Goal: Information Seeking & Learning: Learn about a topic

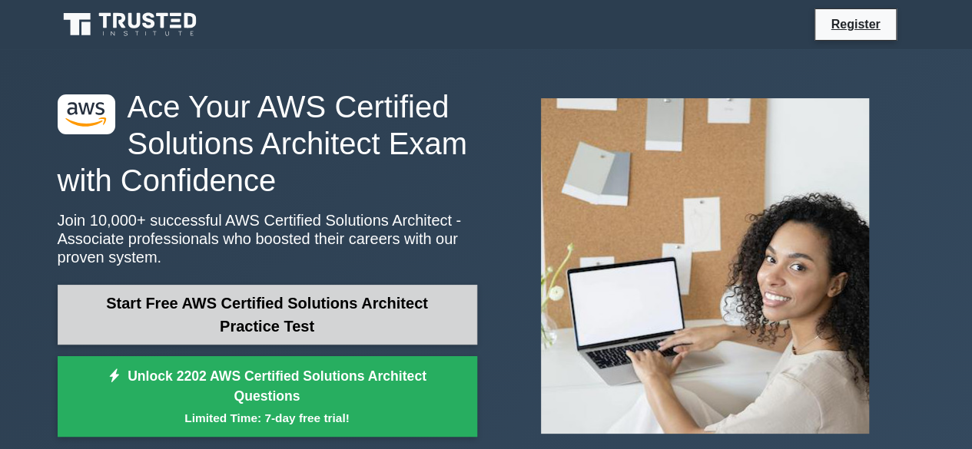
click at [289, 316] on link "Start Free AWS Certified Solutions Architect Practice Test" at bounding box center [267, 315] width 419 height 60
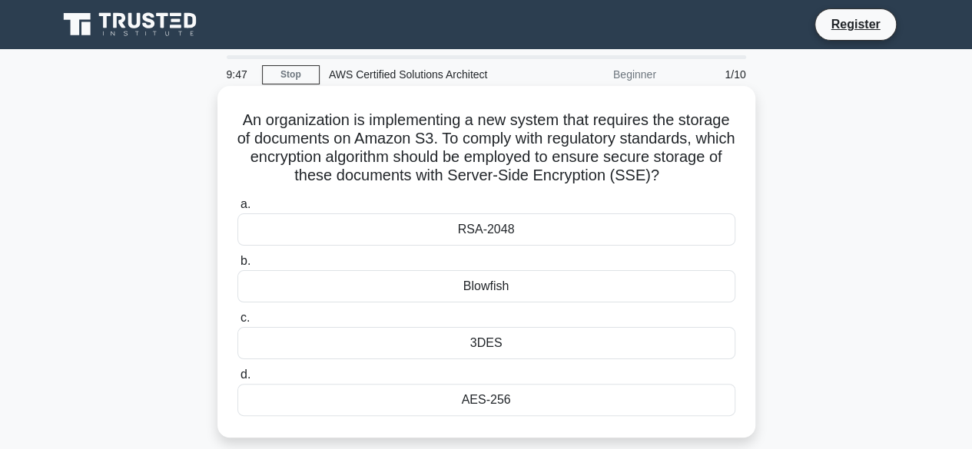
click at [433, 119] on h5 "An organization is implementing a new system that requires the storage of docum…" at bounding box center [486, 148] width 501 height 75
click at [646, 142] on h5 "An organization is implementing a new system that requires the storage of docum…" at bounding box center [486, 148] width 501 height 75
click at [580, 141] on h5 "An organization is implementing a new system that requires the storage of docum…" at bounding box center [486, 148] width 501 height 75
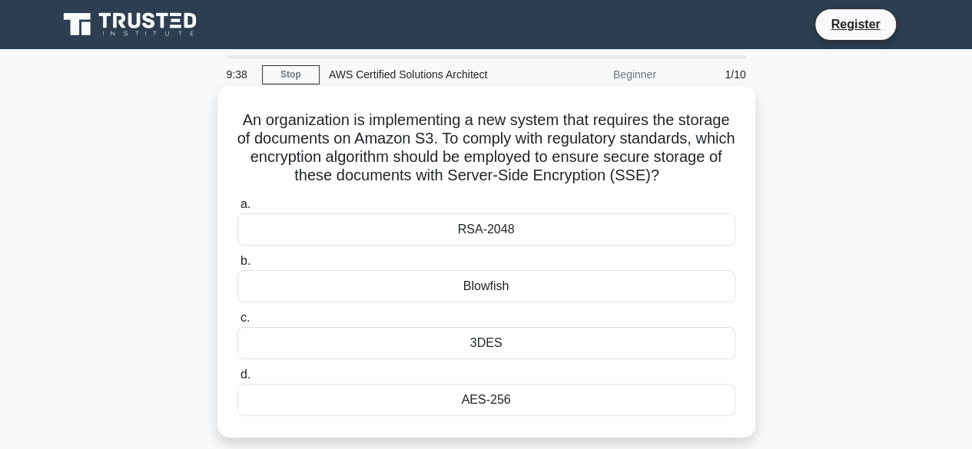
click at [717, 172] on h5 "An organization is implementing a new system that requires the storage of docum…" at bounding box center [486, 148] width 501 height 75
click at [653, 144] on h5 "An organization is implementing a new system that requires the storage of docum…" at bounding box center [486, 148] width 501 height 75
click at [487, 164] on h5 "An organization is implementing a new system that requires the storage of docum…" at bounding box center [486, 148] width 501 height 75
click at [476, 162] on h5 "An organization is implementing a new system that requires the storage of docum…" at bounding box center [486, 148] width 501 height 75
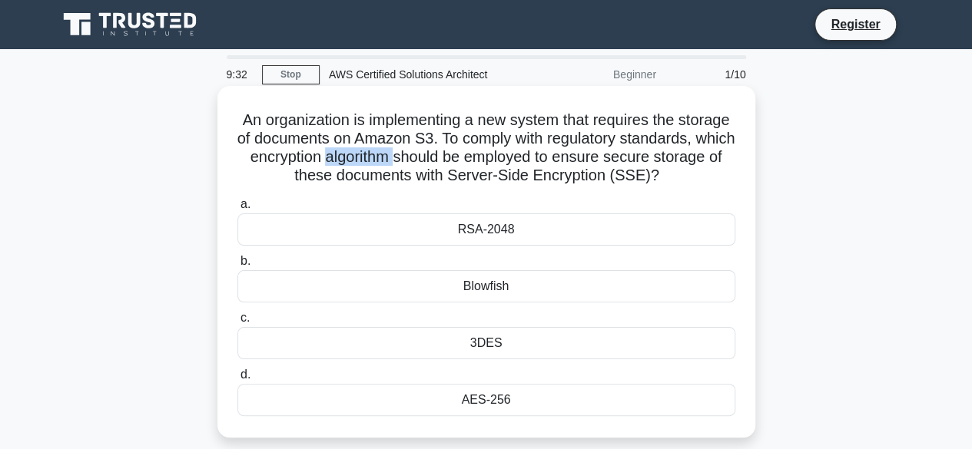
click at [476, 162] on h5 "An organization is implementing a new system that requires the storage of docum…" at bounding box center [486, 148] width 501 height 75
click at [686, 186] on h5 "An organization is implementing a new system that requires the storage of docum…" at bounding box center [486, 148] width 501 height 75
drag, startPoint x: 570, startPoint y: 159, endPoint x: 659, endPoint y: 161, distance: 89.1
click at [659, 161] on h5 "An organization is implementing a new system that requires the storage of docum…" at bounding box center [486, 148] width 501 height 75
click at [709, 172] on h5 "An organization is implementing a new system that requires the storage of docum…" at bounding box center [486, 148] width 501 height 75
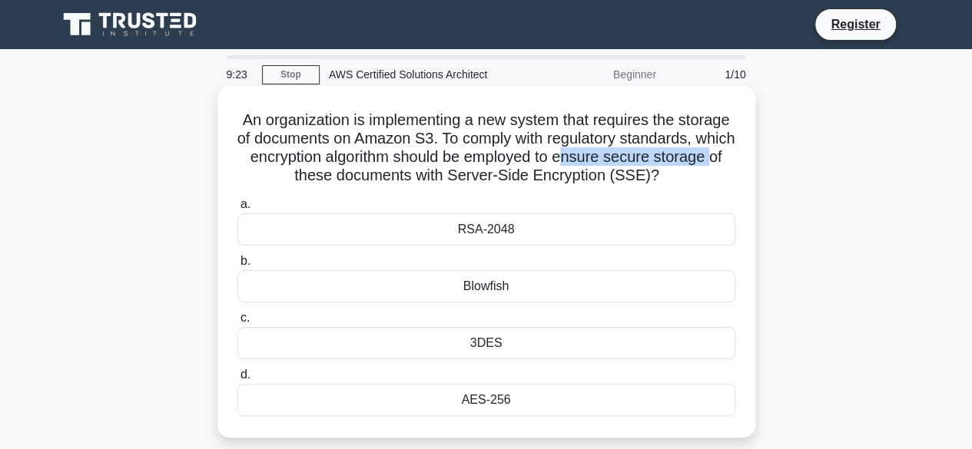
drag, startPoint x: 685, startPoint y: 161, endPoint x: 346, endPoint y: 177, distance: 339.1
click at [346, 177] on h5 "An organization is implementing a new system that requires the storage of docum…" at bounding box center [486, 148] width 501 height 75
click at [671, 161] on h5 "An organization is implementing a new system that requires the storage of docum…" at bounding box center [486, 148] width 501 height 75
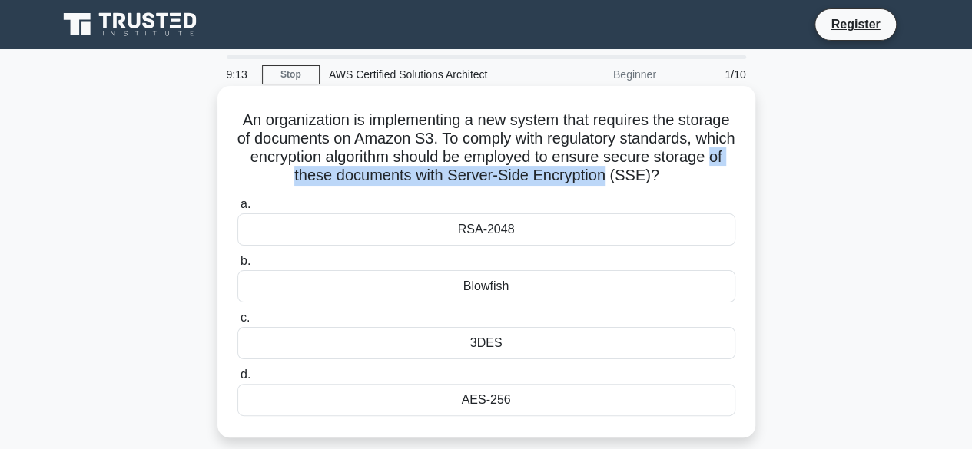
drag, startPoint x: 354, startPoint y: 180, endPoint x: 684, endPoint y: 172, distance: 330.4
click at [684, 172] on h5 "An organization is implementing a new system that requires the storage of docum…" at bounding box center [486, 148] width 501 height 75
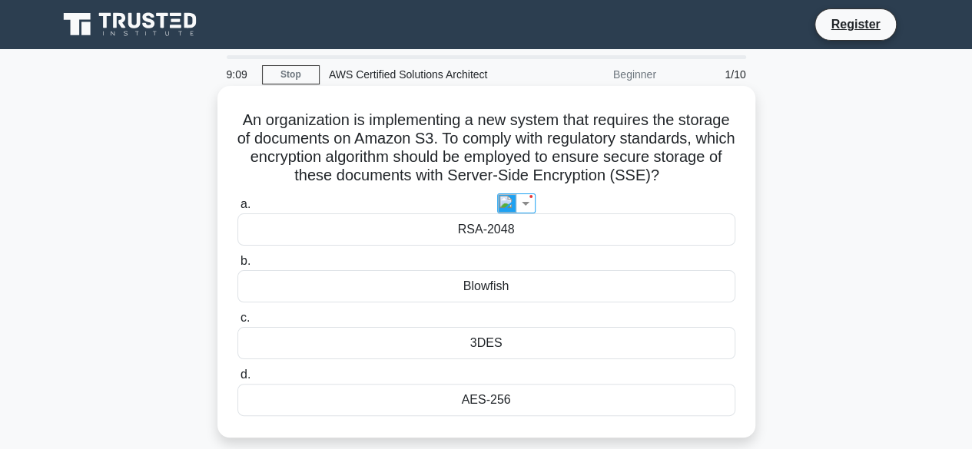
click at [719, 186] on h5 "An organization is implementing a new system that requires the storage of docum…" at bounding box center [486, 148] width 501 height 75
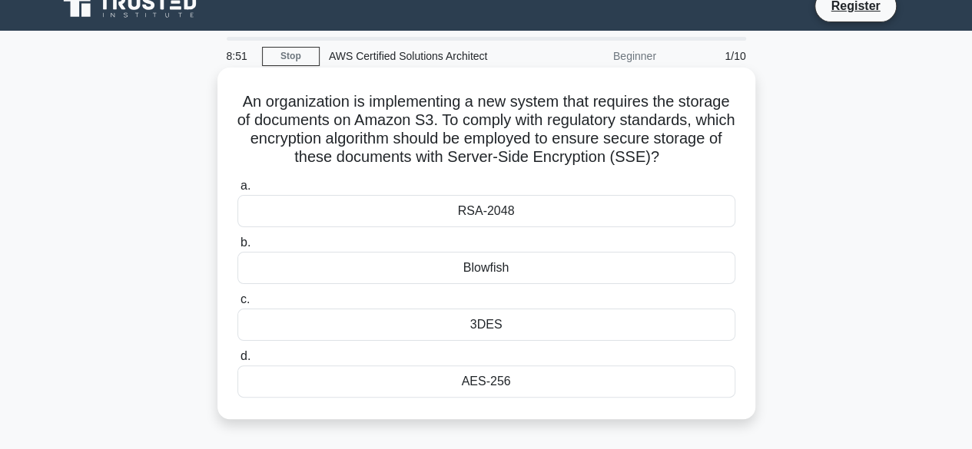
scroll to position [51, 0]
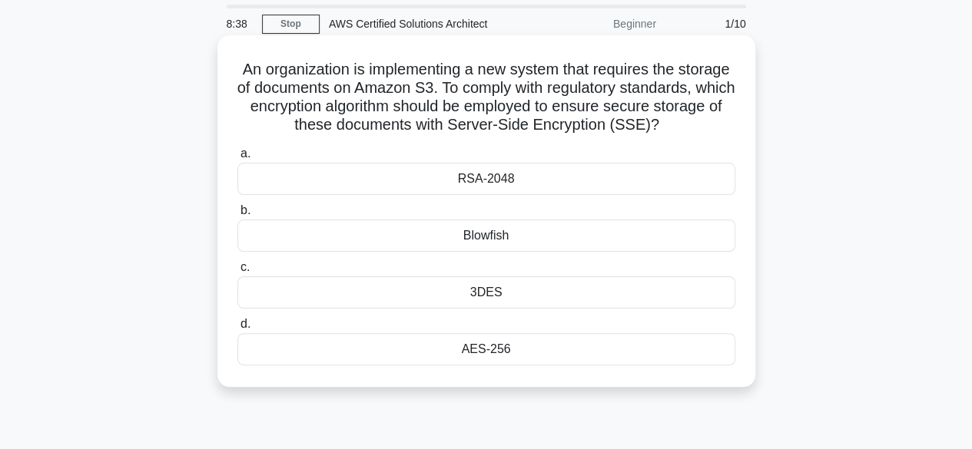
click at [489, 195] on div "RSA-2048" at bounding box center [486, 179] width 498 height 32
click at [237, 159] on input "a. RSA-2048" at bounding box center [237, 154] width 0 height 10
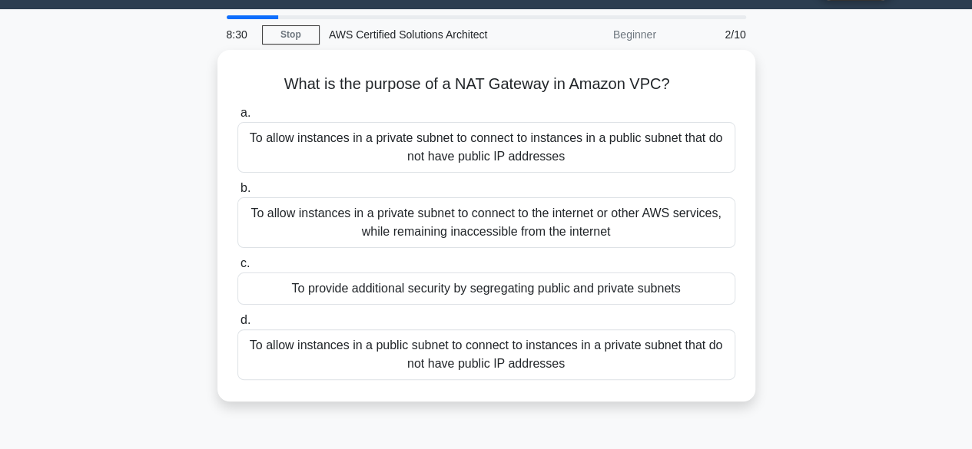
scroll to position [0, 0]
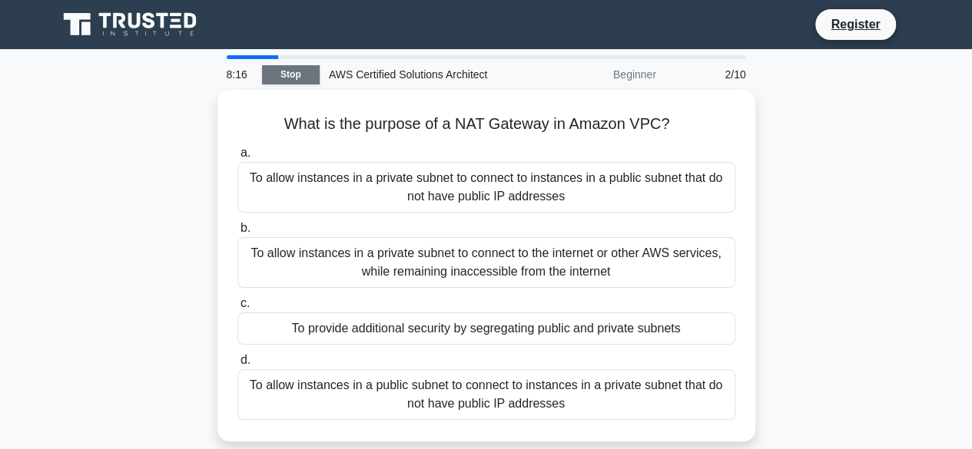
click at [286, 72] on link "Stop" at bounding box center [291, 74] width 58 height 19
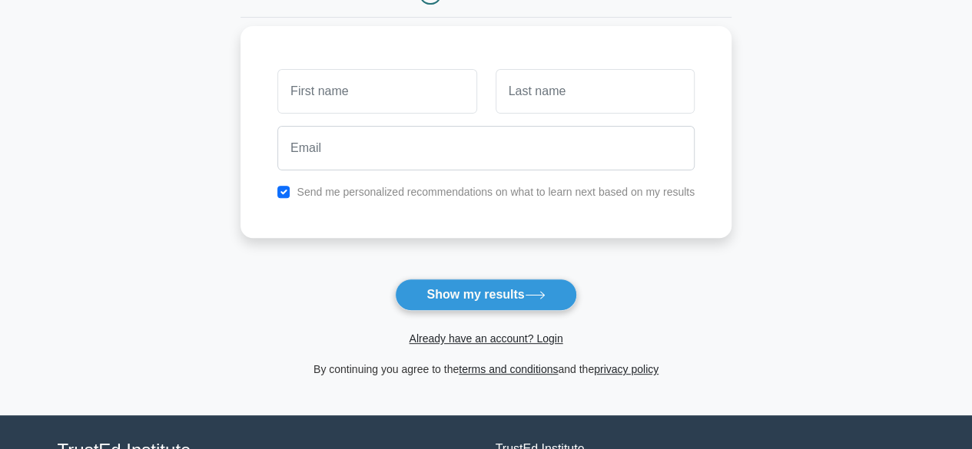
scroll to position [204, 0]
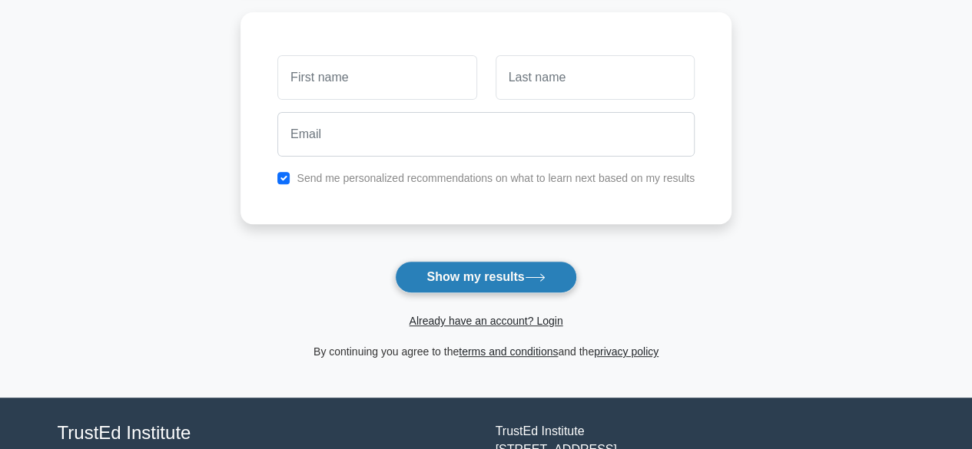
click at [518, 270] on button "Show my results" at bounding box center [485, 277] width 181 height 32
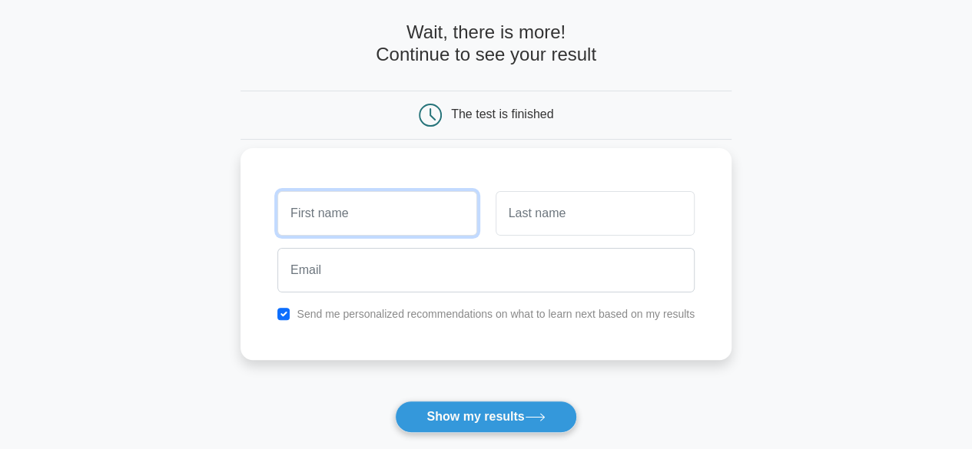
scroll to position [102, 0]
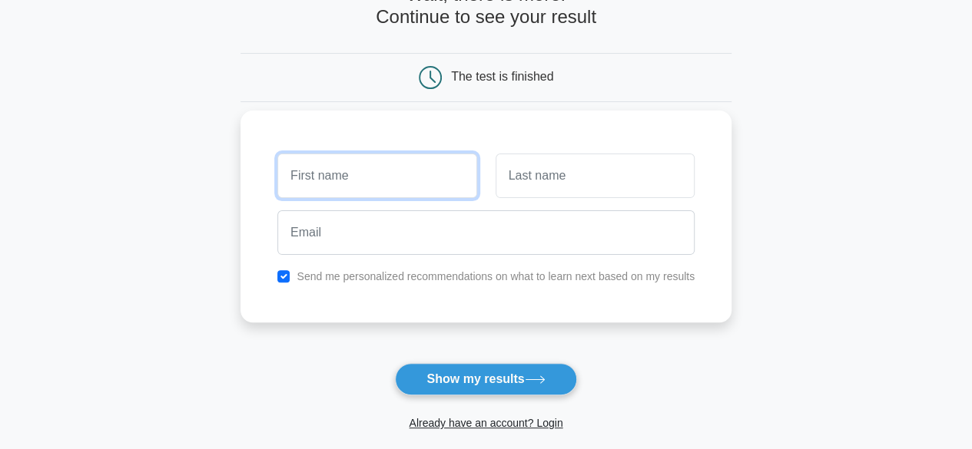
type input "a"
type input "áds"
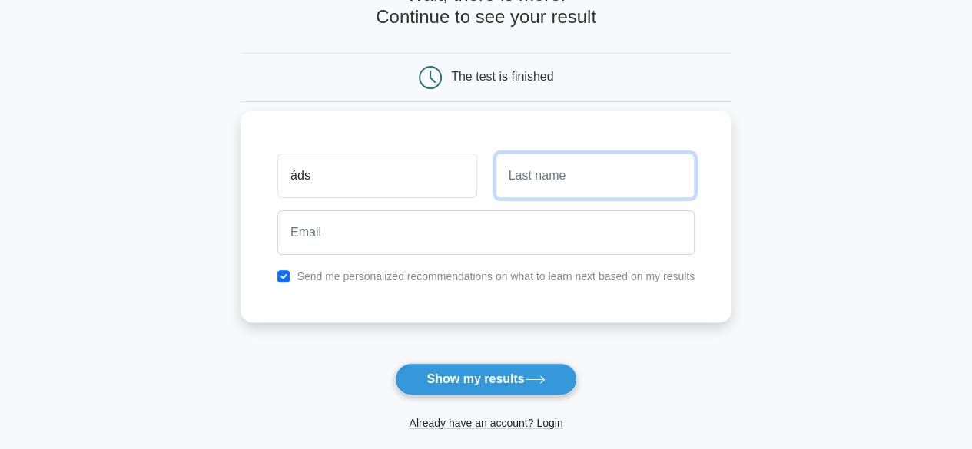
click at [547, 178] on input "text" at bounding box center [594, 176] width 199 height 45
type input "a"
type input "áda"
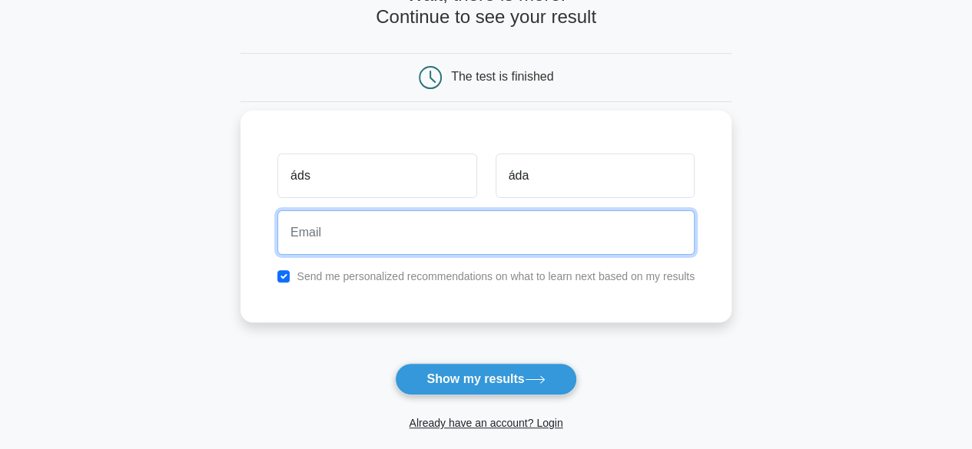
click at [353, 227] on input "email" at bounding box center [485, 232] width 417 height 45
type input "thangnguyen6@cqtdt.asia"
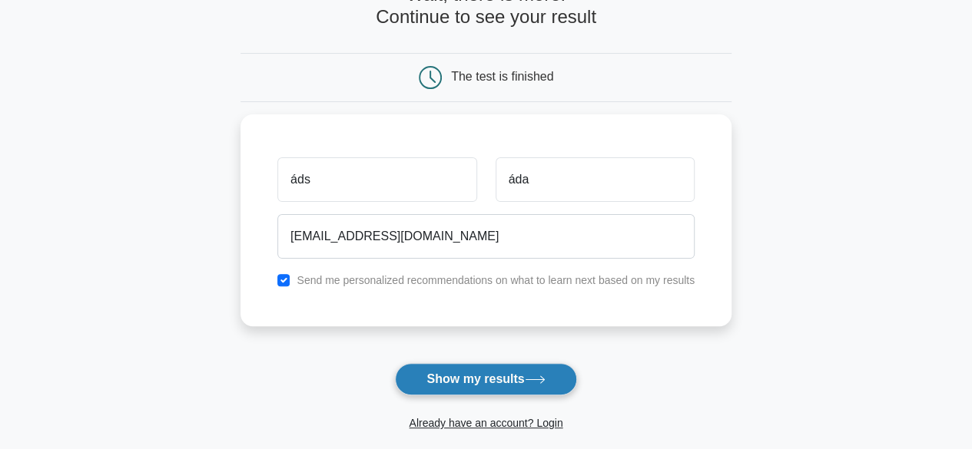
click at [430, 373] on button "Show my results" at bounding box center [485, 379] width 181 height 32
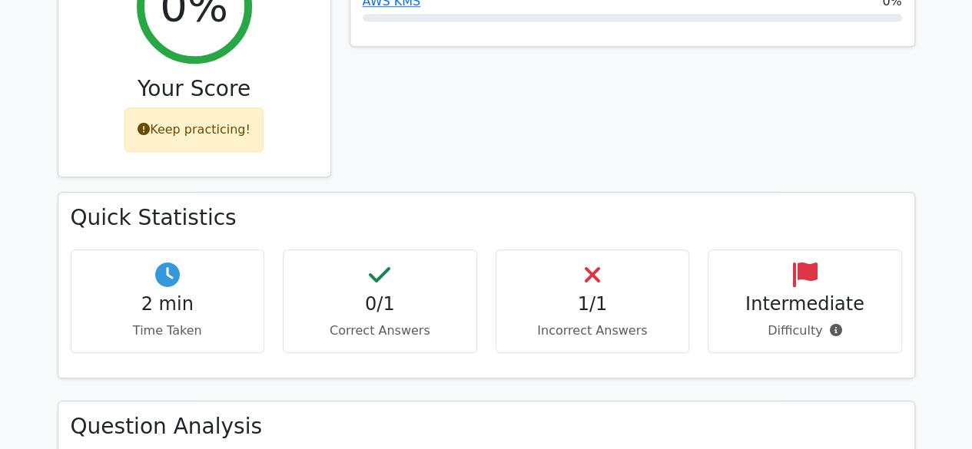
scroll to position [717, 0]
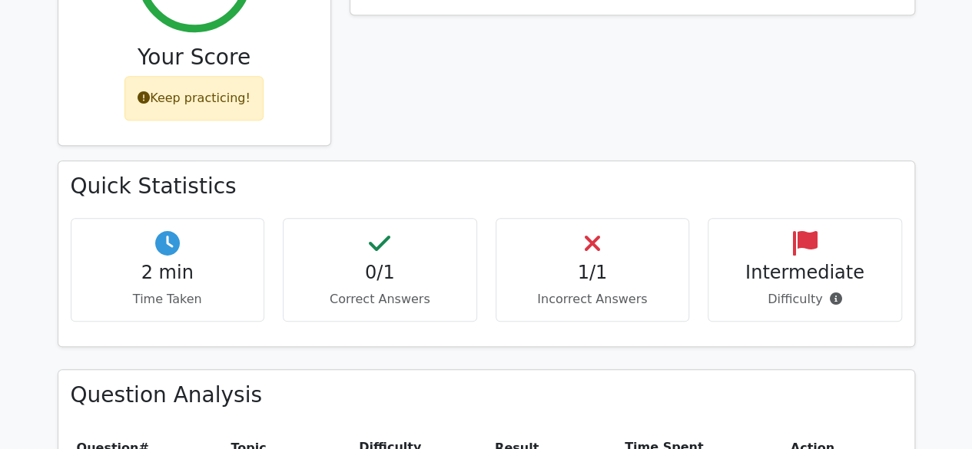
click at [592, 231] on icon at bounding box center [591, 243] width 15 height 25
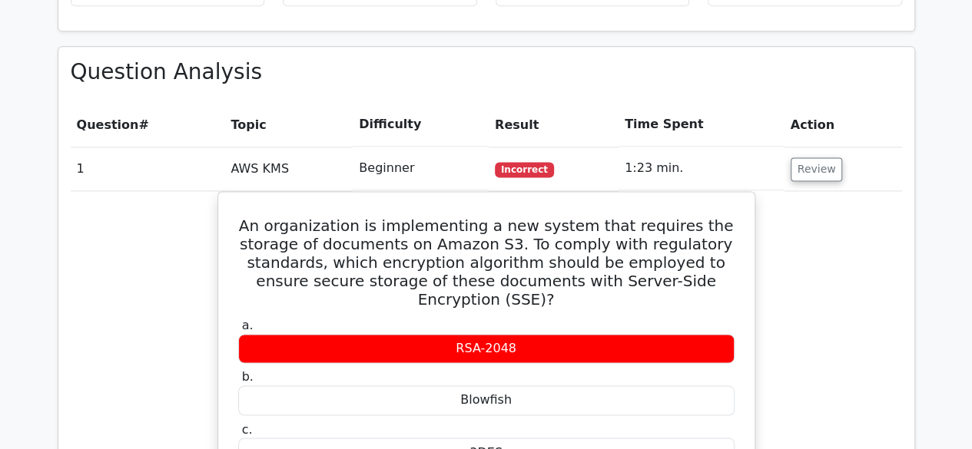
scroll to position [1024, 0]
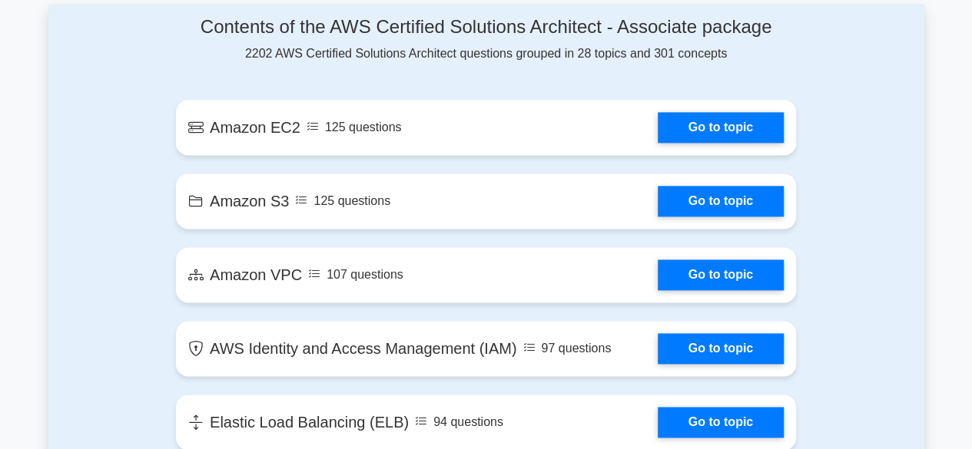
scroll to position [972, 0]
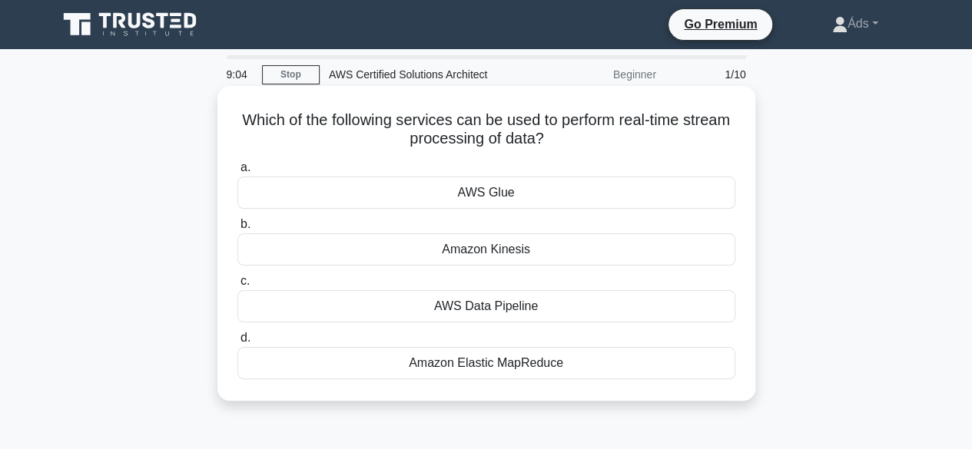
click at [483, 311] on div "AWS Data Pipeline" at bounding box center [486, 306] width 498 height 32
click at [237, 286] on input "c. AWS Data Pipeline" at bounding box center [237, 281] width 0 height 10
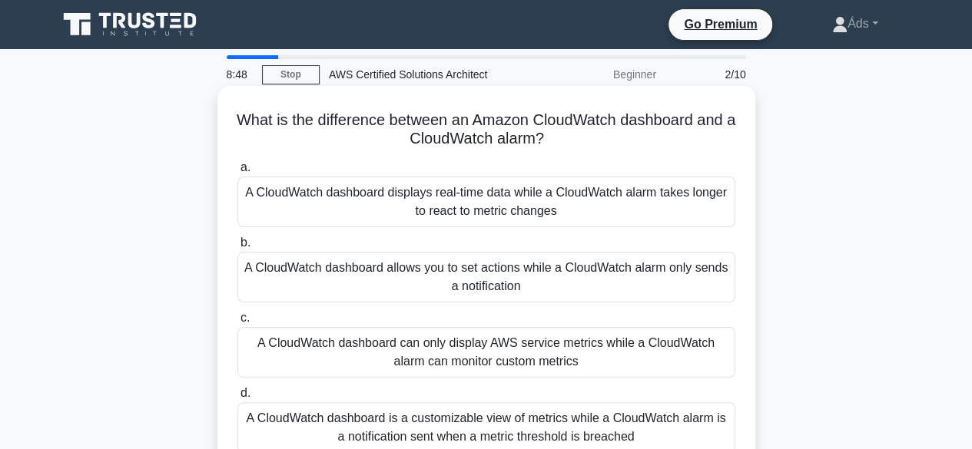
click at [470, 200] on div "A CloudWatch dashboard displays real-time data while a CloudWatch alarm takes l…" at bounding box center [486, 202] width 498 height 51
click at [237, 173] on input "a. A CloudWatch dashboard displays real-time data while a CloudWatch alarm take…" at bounding box center [237, 168] width 0 height 10
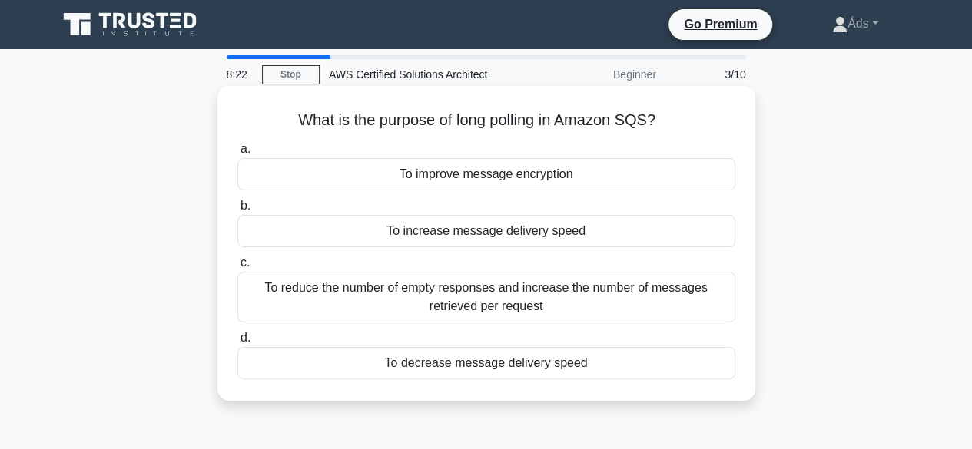
click at [516, 292] on div "To reduce the number of empty responses and increase the number of messages ret…" at bounding box center [486, 297] width 498 height 51
click at [237, 268] on input "c. To reduce the number of empty responses and increase the number of messages …" at bounding box center [237, 263] width 0 height 10
click at [469, 181] on div "To improve message encryption" at bounding box center [486, 174] width 498 height 32
click at [237, 154] on input "a. To improve message encryption" at bounding box center [237, 149] width 0 height 10
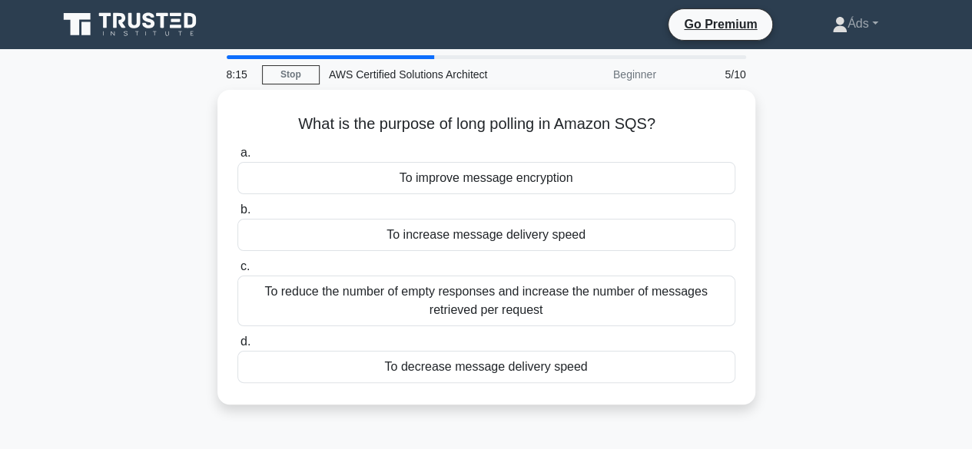
click at [469, 181] on div "To improve message encryption" at bounding box center [486, 178] width 498 height 32
click at [237, 158] on input "a. To improve message encryption" at bounding box center [237, 153] width 0 height 10
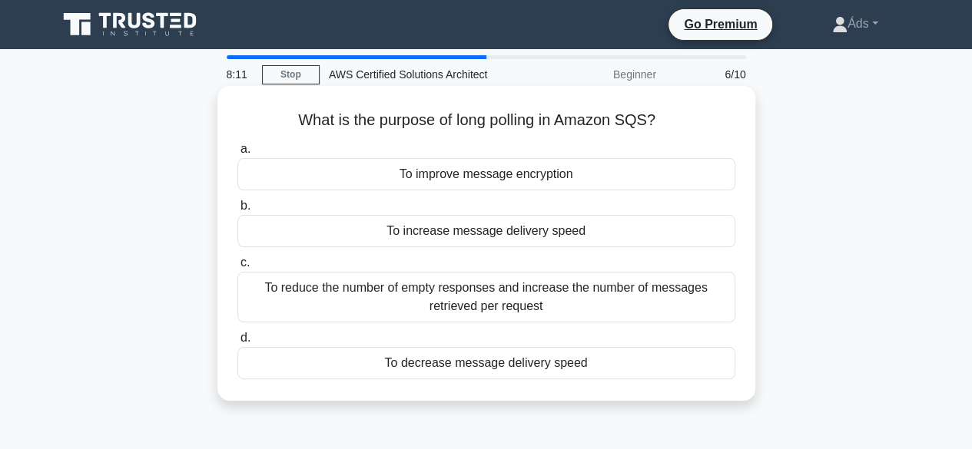
click at [455, 299] on div "To reduce the number of empty responses and increase the number of messages ret…" at bounding box center [486, 297] width 498 height 51
click at [237, 268] on input "c. To reduce the number of empty responses and increase the number of messages …" at bounding box center [237, 263] width 0 height 10
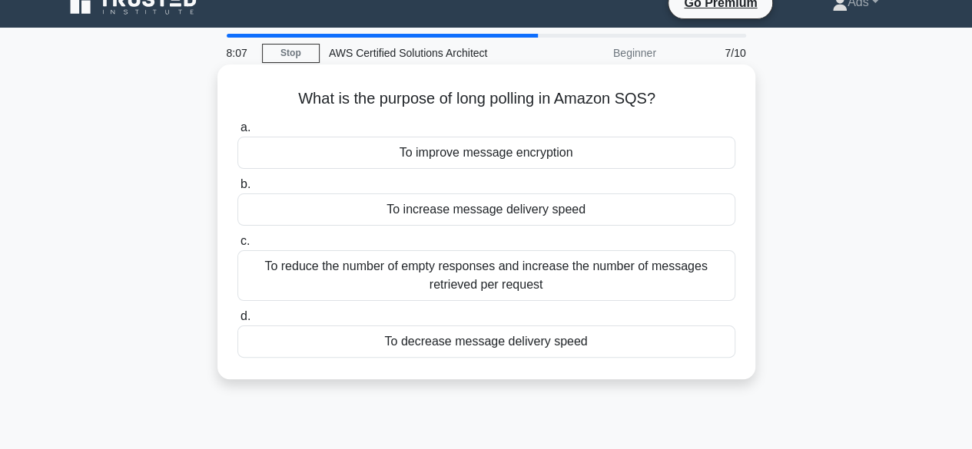
click at [459, 349] on div "To decrease message delivery speed" at bounding box center [486, 342] width 498 height 32
click at [237, 322] on input "d. To decrease message delivery speed" at bounding box center [237, 317] width 0 height 10
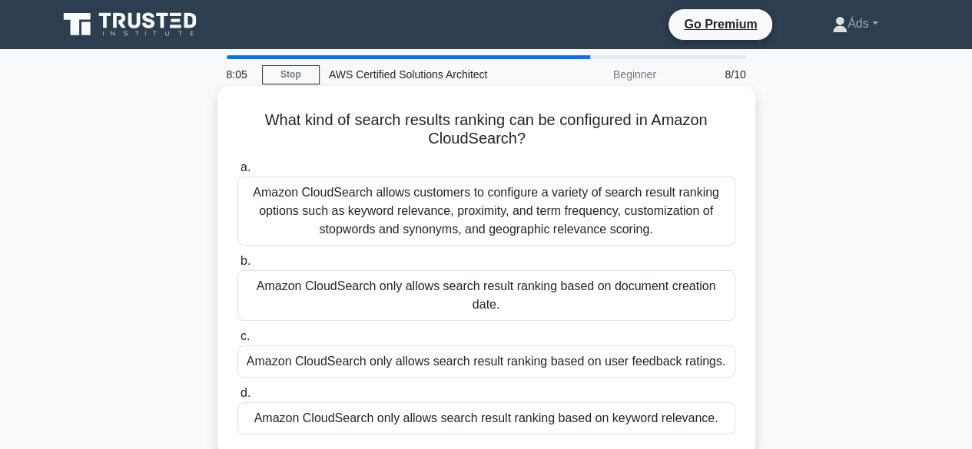
click at [479, 214] on div "Amazon CloudSearch allows customers to configure a variety of search result ran…" at bounding box center [486, 211] width 498 height 69
click at [237, 173] on input "a. Amazon CloudSearch allows customers to configure a variety of search result …" at bounding box center [237, 168] width 0 height 10
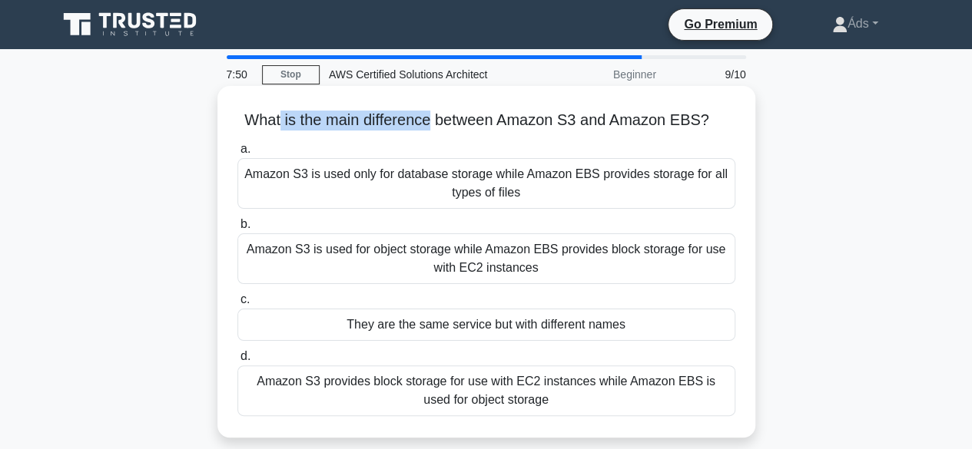
drag, startPoint x: 278, startPoint y: 124, endPoint x: 431, endPoint y: 133, distance: 153.1
click at [431, 133] on div "What is the main difference between Amazon S3 and Amazon EBS? .spinner_0XTQ{tra…" at bounding box center [485, 261] width 525 height 339
click at [545, 146] on label "a. Amazon S3 is used only for database storage while Amazon EBS provides storag…" at bounding box center [486, 174] width 498 height 69
click at [237, 146] on input "a. Amazon S3 is used only for database storage while Amazon EBS provides storag…" at bounding box center [237, 149] width 0 height 10
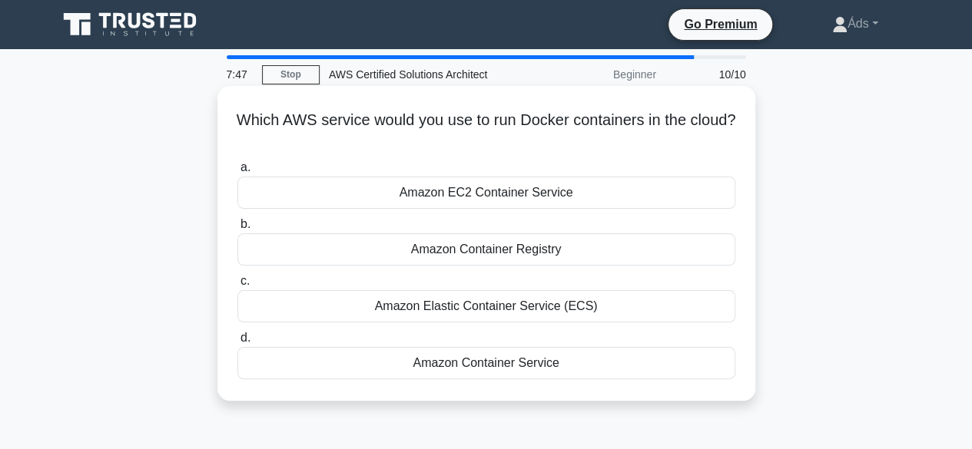
click at [700, 151] on div "Which AWS service would you use to run Docker containers in the cloud? .spinner…" at bounding box center [485, 243] width 525 height 303
click at [618, 310] on div "Amazon Elastic Container Service (ECS)" at bounding box center [486, 306] width 498 height 32
click at [237, 286] on input "c. Amazon Elastic Container Service (ECS)" at bounding box center [237, 281] width 0 height 10
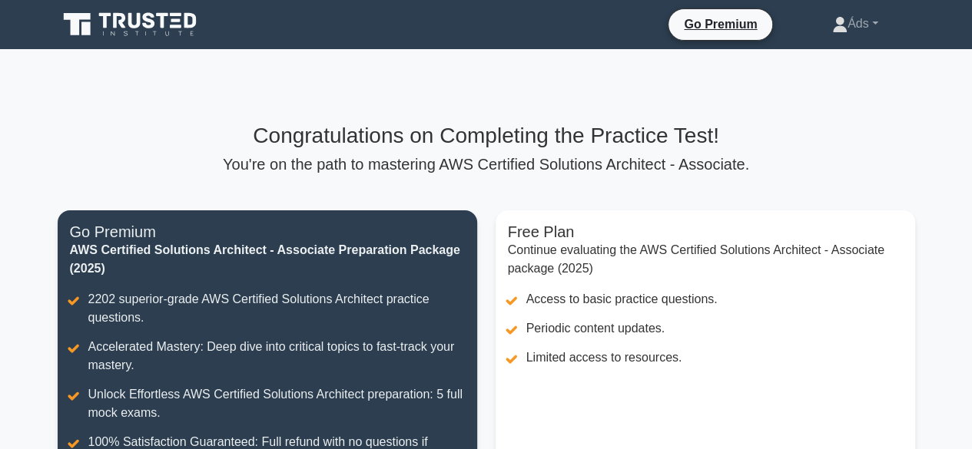
drag, startPoint x: 218, startPoint y: 154, endPoint x: 827, endPoint y: 136, distance: 609.3
click at [827, 136] on div "Congratulations on Completing the Practice Test! You're on the path to masterin…" at bounding box center [486, 148] width 857 height 51
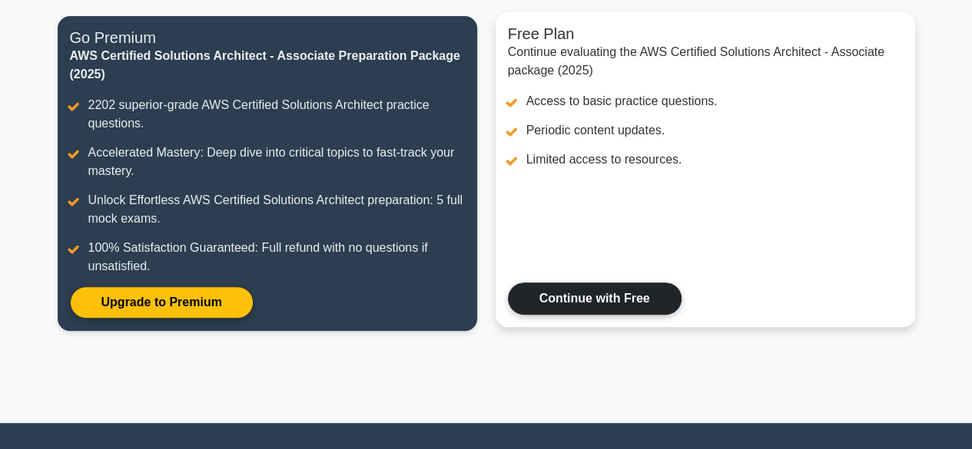
scroll to position [256, 0]
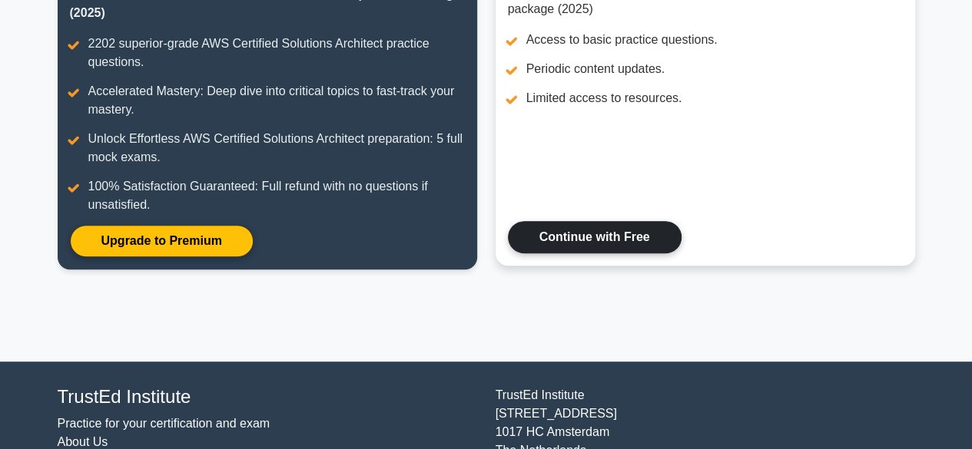
click at [647, 240] on link "Continue with Free" at bounding box center [595, 237] width 174 height 32
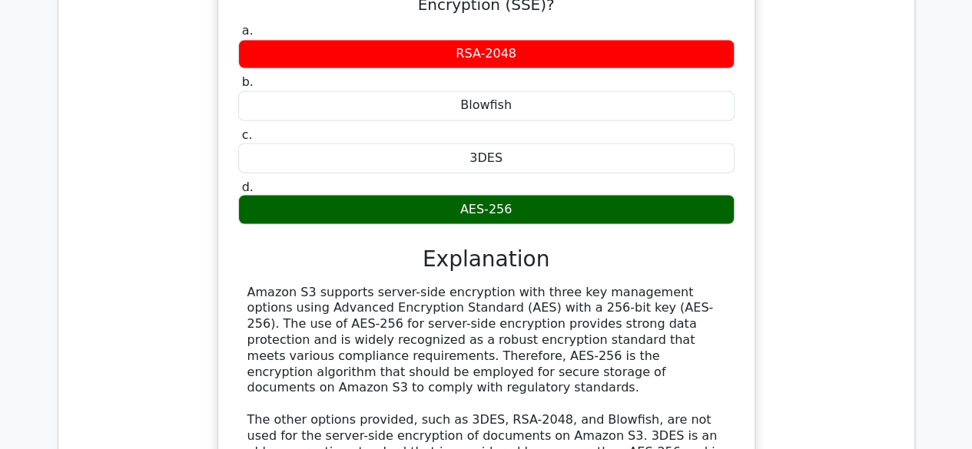
scroll to position [1327, 0]
drag, startPoint x: 438, startPoint y: 245, endPoint x: 598, endPoint y: 294, distance: 167.9
click at [598, 294] on div "Amazon S3 supports server-side encryption with three key management options usi…" at bounding box center [486, 412] width 478 height 256
click at [258, 200] on div "a. RSA-2048 b. Blowfish" at bounding box center [486, 302] width 499 height 564
drag, startPoint x: 247, startPoint y: 211, endPoint x: 610, endPoint y: 290, distance: 371.0
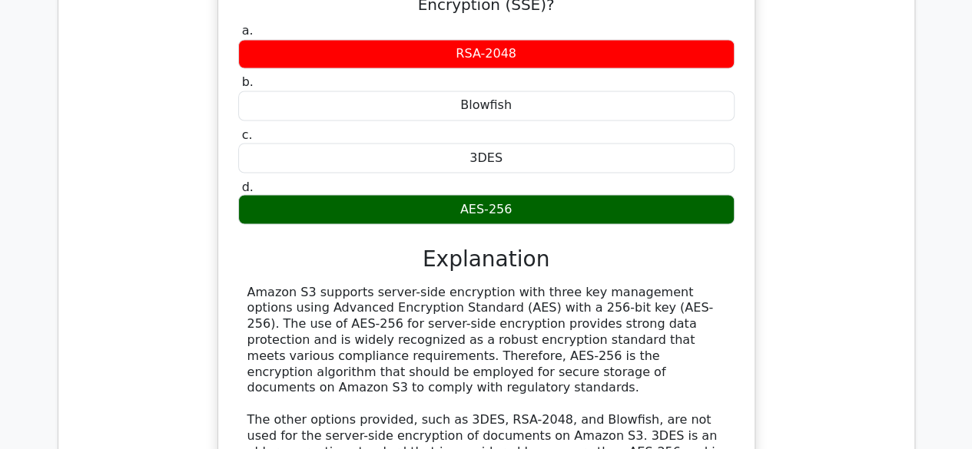
click at [610, 290] on div "Amazon S3 supports server-side encryption with three key management options usi…" at bounding box center [486, 412] width 478 height 256
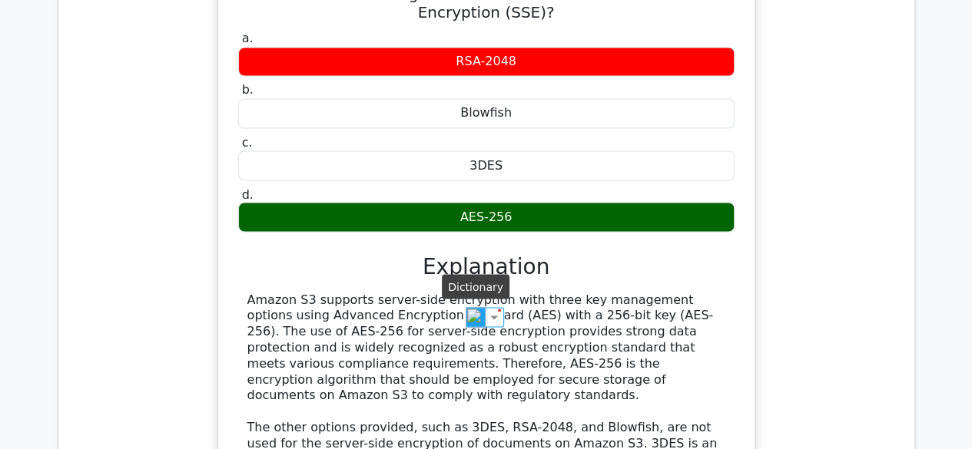
click at [475, 318] on img at bounding box center [475, 317] width 20 height 20
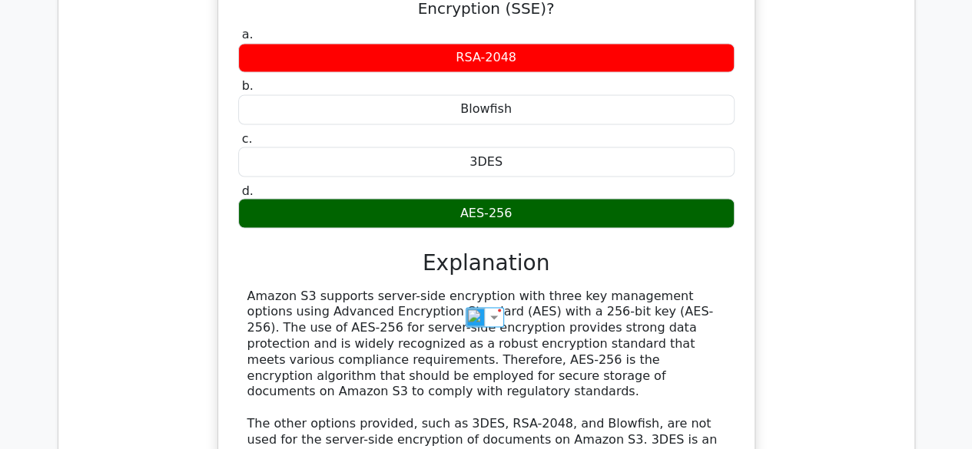
click at [763, 330] on div "An organization is implementing a new system that requires the storage of docum…" at bounding box center [486, 262] width 831 height 725
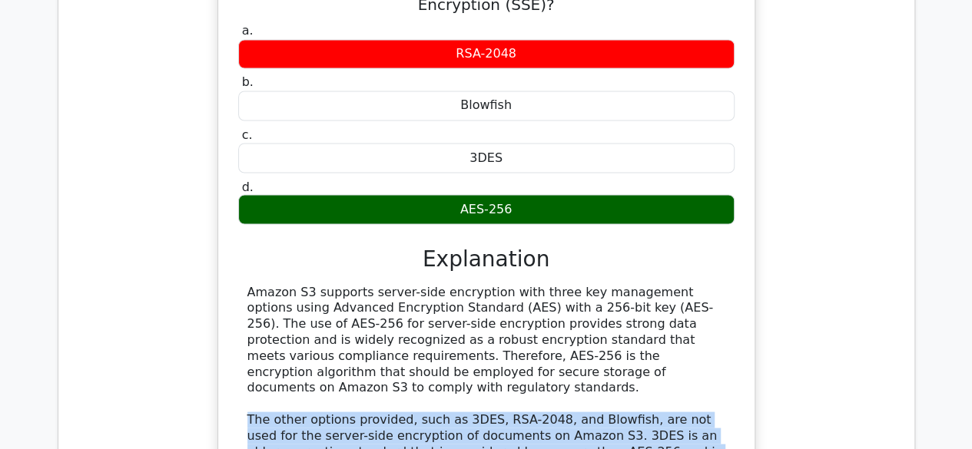
drag, startPoint x: 247, startPoint y: 325, endPoint x: 707, endPoint y: 419, distance: 468.9
click at [707, 419] on div "Amazon S3 supports server-side encryption with three key management options usi…" at bounding box center [486, 412] width 478 height 256
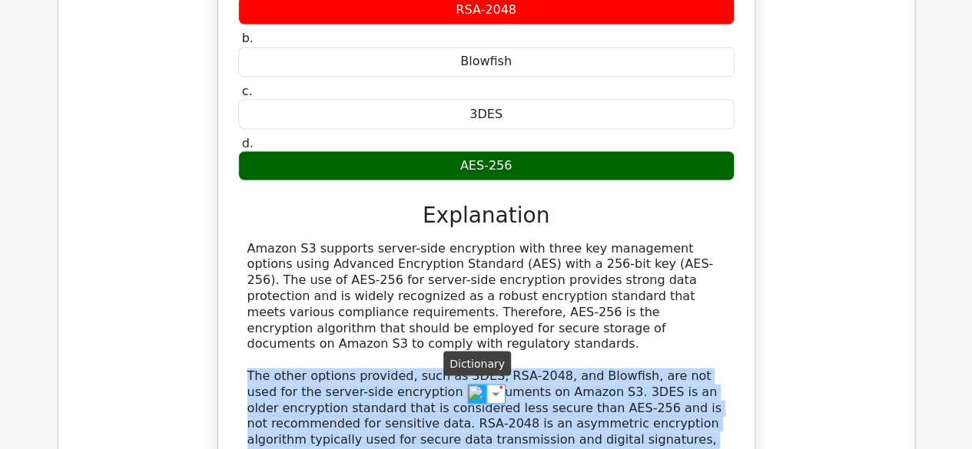
click at [472, 394] on img at bounding box center [477, 394] width 20 height 20
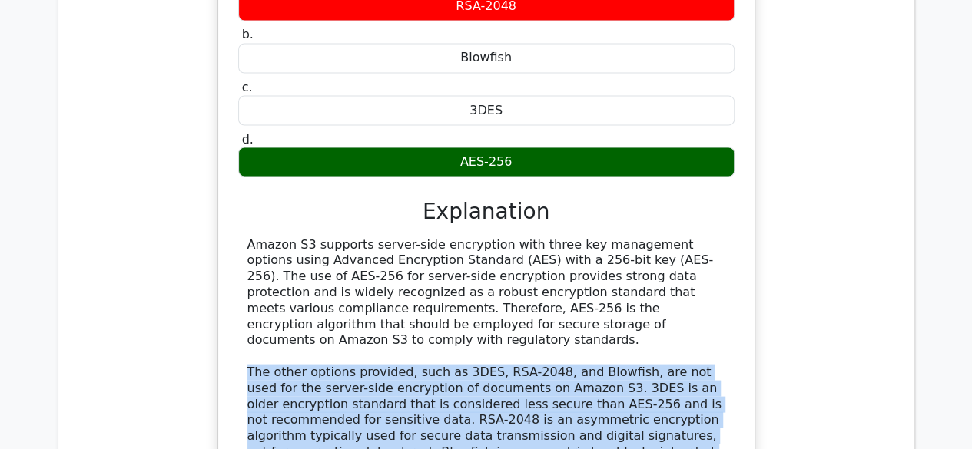
click at [854, 313] on div "An organization is implementing a new system that requires the storage of docum…" at bounding box center [486, 211] width 831 height 725
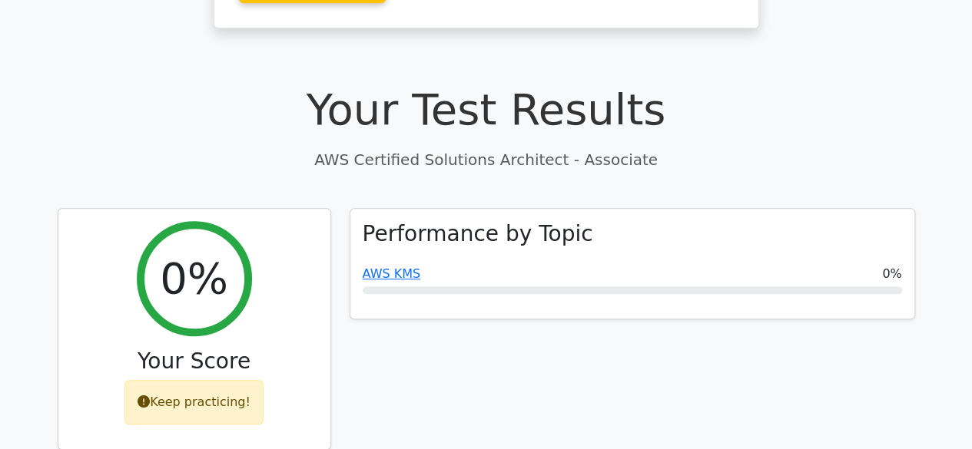
scroll to position [252, 0]
